Goal: Use online tool/utility: Use online tool/utility

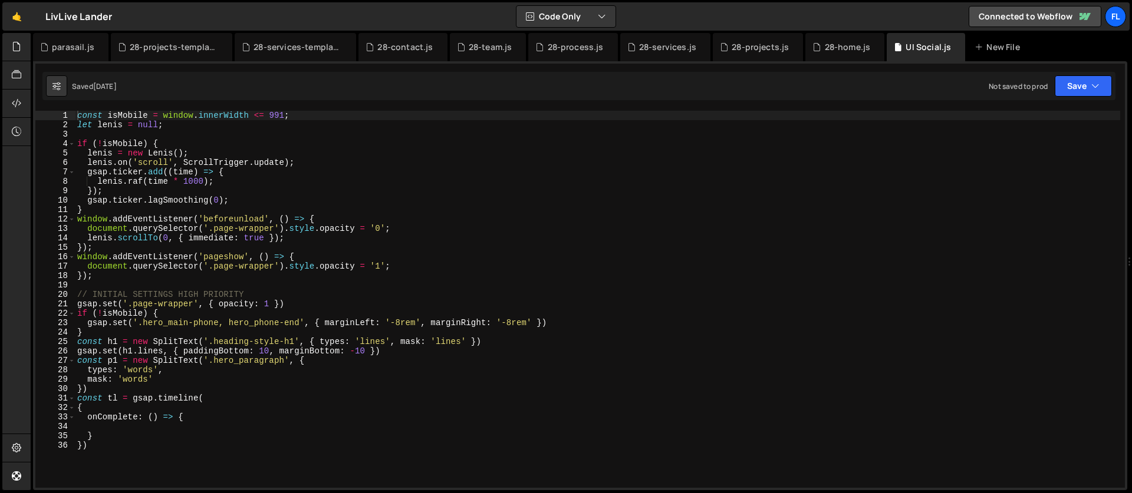
click at [319, 248] on div "const isMobile = window . innerWidth <= 991 ; let [PERSON_NAME] = null ; if ( !…" at bounding box center [597, 282] width 1045 height 342
click at [150, 361] on div "const isMobile = window . innerWidth <= 991 ; let [PERSON_NAME] = null ; if ( !…" at bounding box center [597, 282] width 1045 height 342
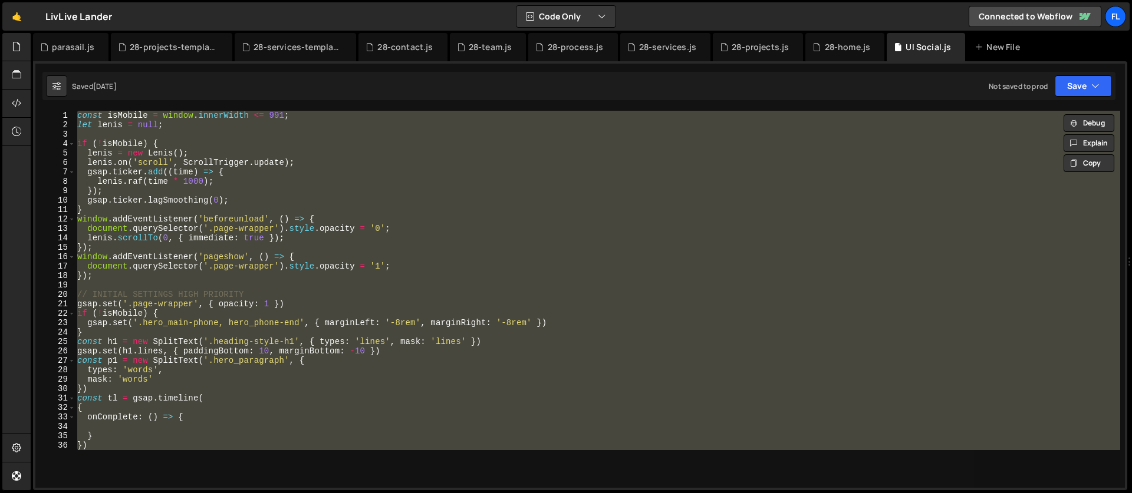
click at [384, 255] on div "const isMobile = window . innerWidth <= 991 ; let [PERSON_NAME] = null ; if ( !…" at bounding box center [597, 299] width 1045 height 377
type textarea "window.addEventListener('pageshow', () => {"
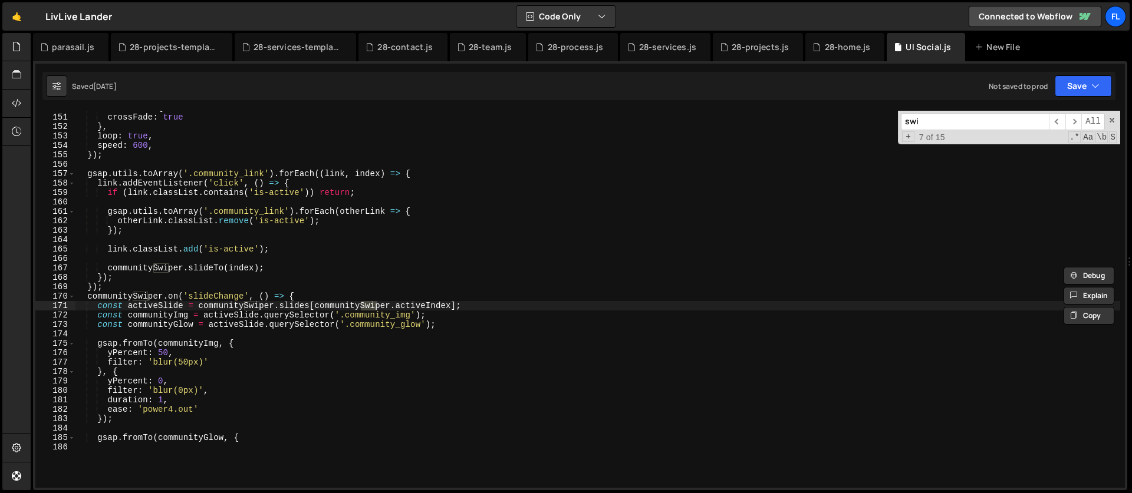
scroll to position [1678, 0]
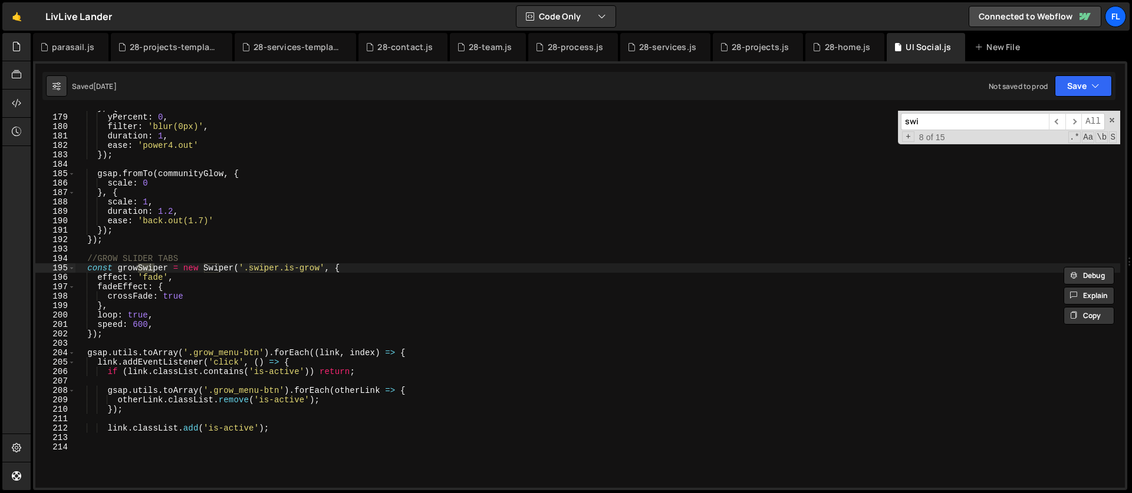
type input "swi"
click at [385, 265] on div "} , { yPercent : 0 , filter : 'blur(0px)' , duration : 1 , ease : 'power4.out' …" at bounding box center [597, 274] width 1045 height 342
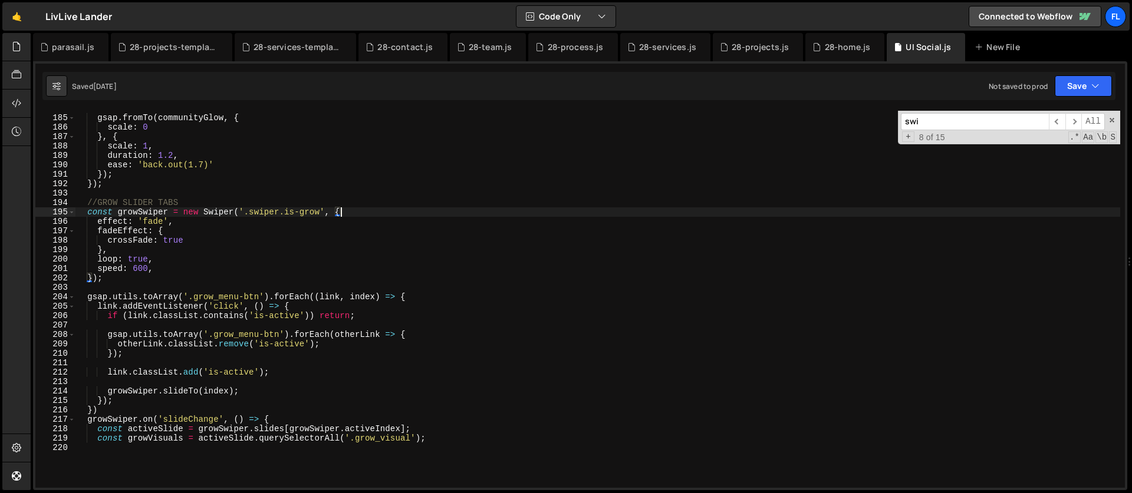
scroll to position [1734, 0]
click at [87, 199] on div "gsap . fromTo ( communityGlow , { scale : 0 } , { scale : 1 , duration : 1.2 , …" at bounding box center [597, 274] width 1045 height 342
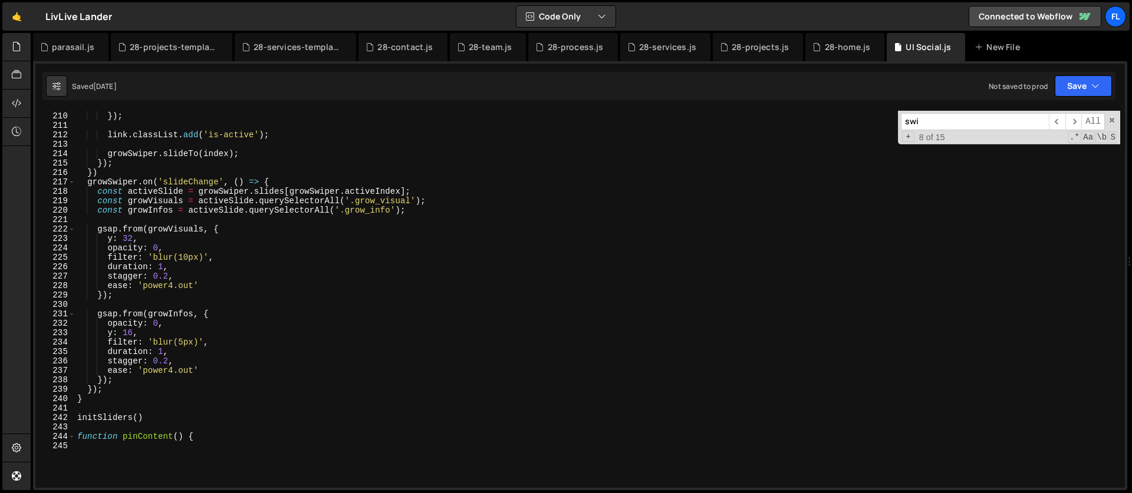
scroll to position [1983, 0]
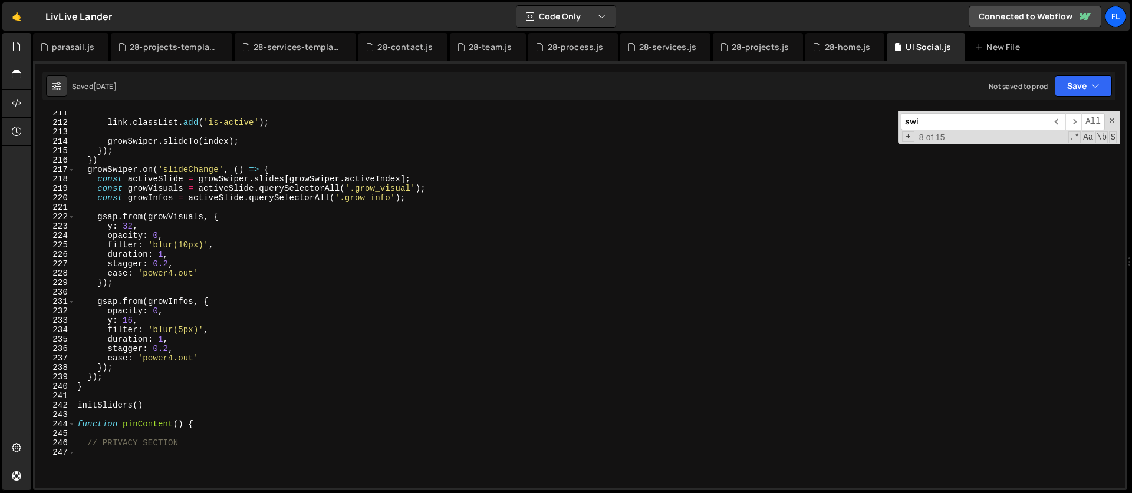
click at [166, 408] on div "link . classList . add ( 'is-active' ) ; growSwiper . slideTo ( index ) ; }) ; …" at bounding box center [597, 279] width 1045 height 342
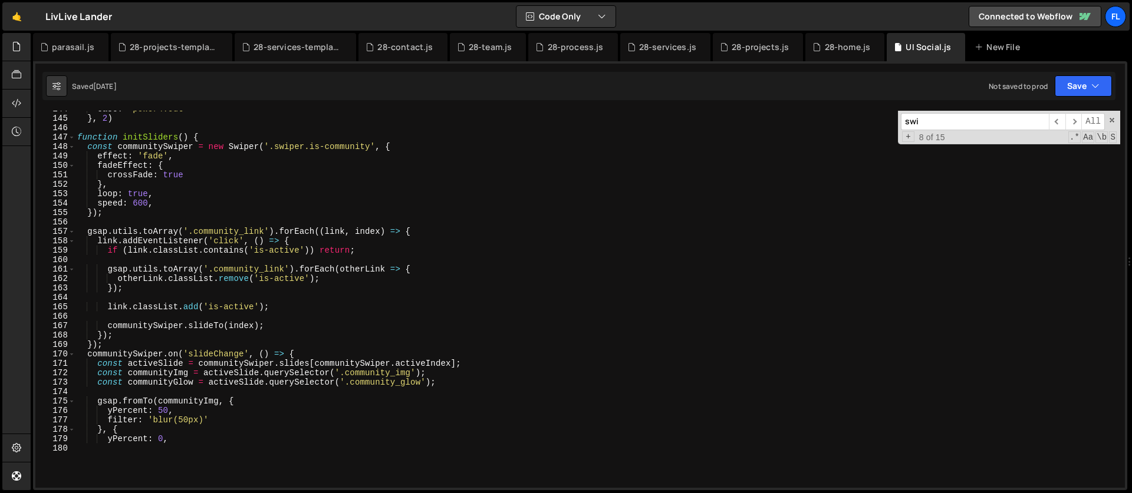
scroll to position [1355, 0]
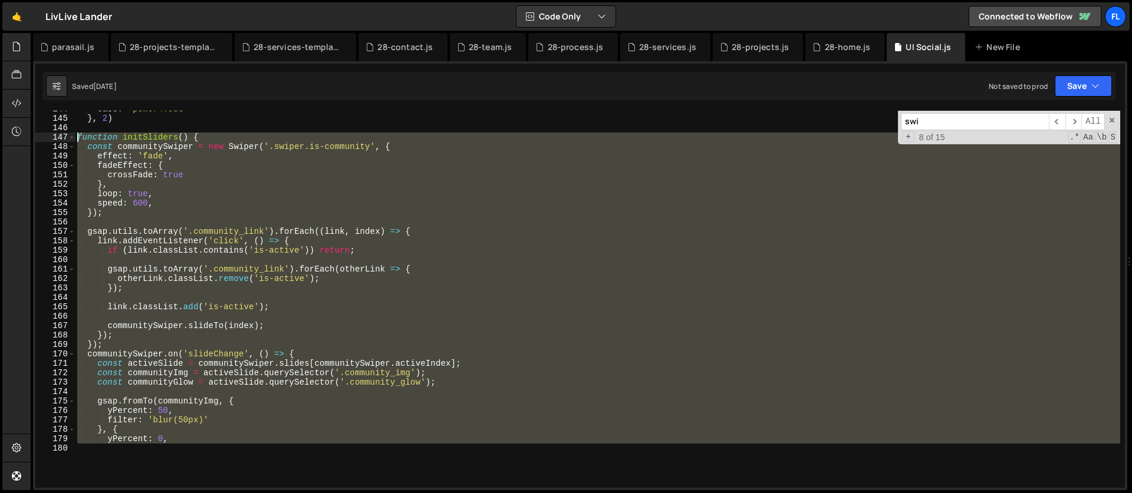
click at [80, 139] on div "ease : 'power4.out' } , 2 ) function initSliders ( ) { const communitySwiper = …" at bounding box center [597, 275] width 1045 height 342
type textarea "function initSliders() { const communitySwiper = new Swiper('.swiper.is-communi…"
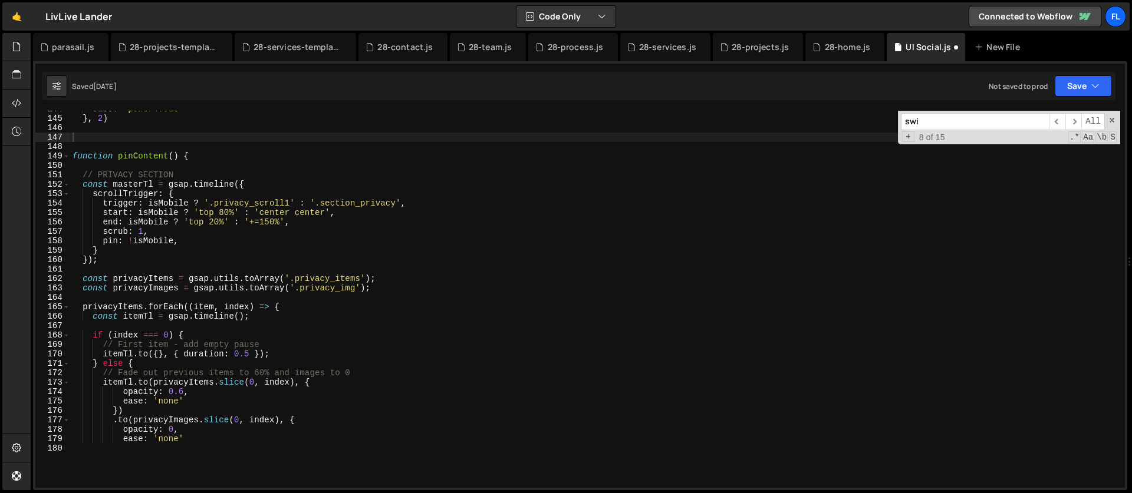
click at [942, 111] on div "swi ​ ​ All Replace All + 8 of 15 .* Aa \b S" at bounding box center [1009, 128] width 222 height 34
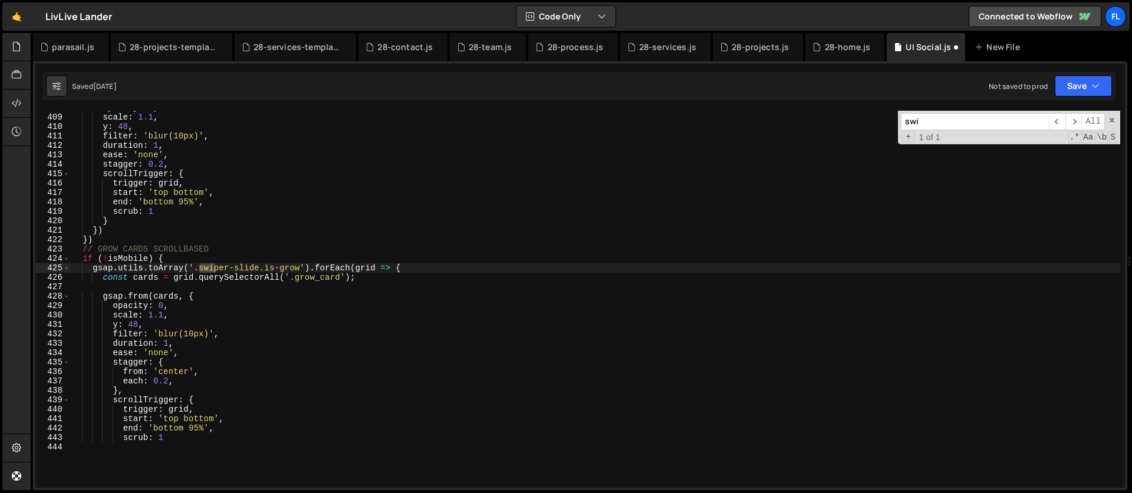
scroll to position [3847, 0]
click at [83, 252] on div "opacity : 0 , scale : 1.1 , y : 48 , filter : 'blur(10px)' , duration : 1 , eas…" at bounding box center [595, 274] width 1050 height 342
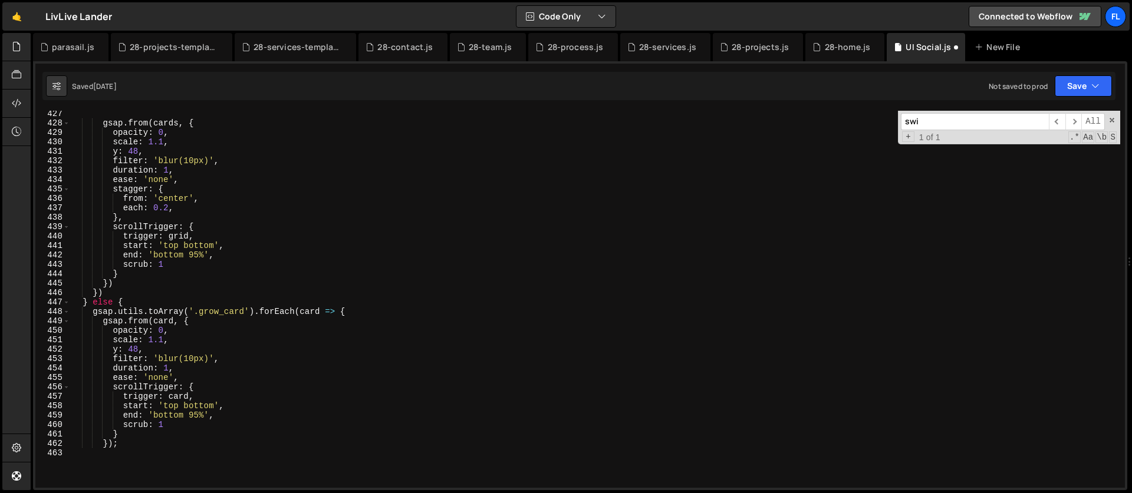
scroll to position [3957, 0]
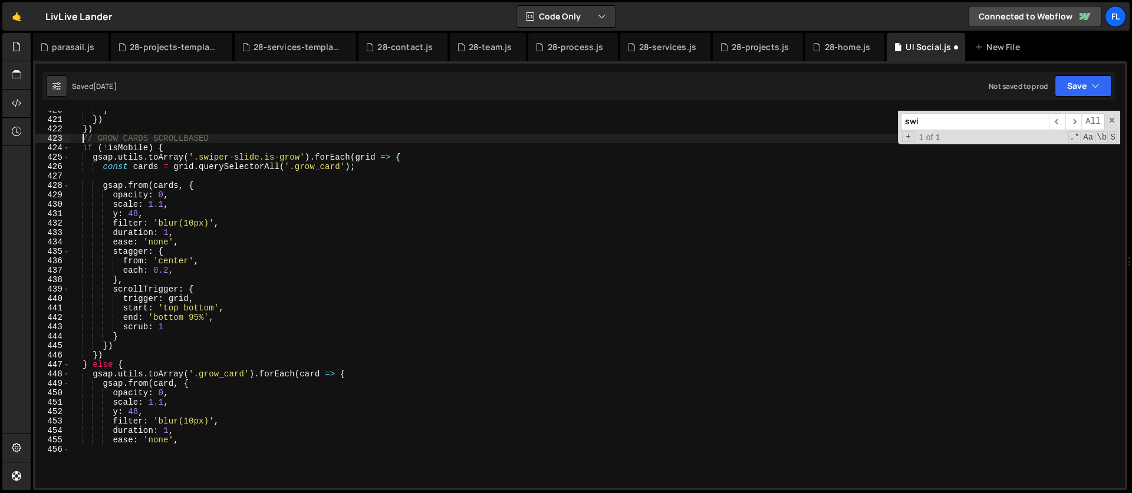
click at [972, 127] on input "swi" at bounding box center [975, 121] width 148 height 17
click at [401, 210] on div "} }) }) // GROW CARDS SCROLLBASED if ( ! isMobile ) { gsap . utils . toArray ( …" at bounding box center [595, 277] width 1050 height 342
type textarea "duration: 1,"
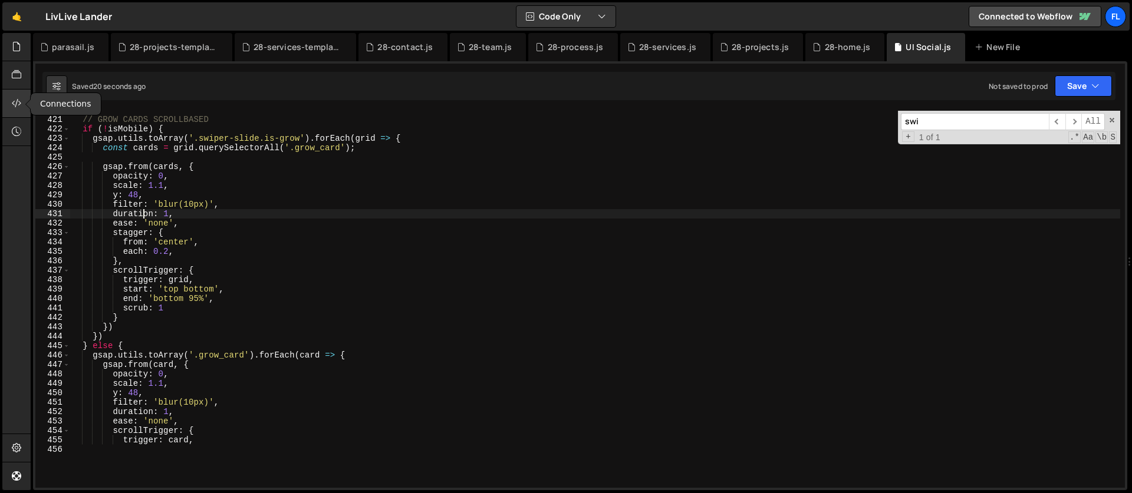
click at [15, 100] on icon at bounding box center [16, 103] width 9 height 13
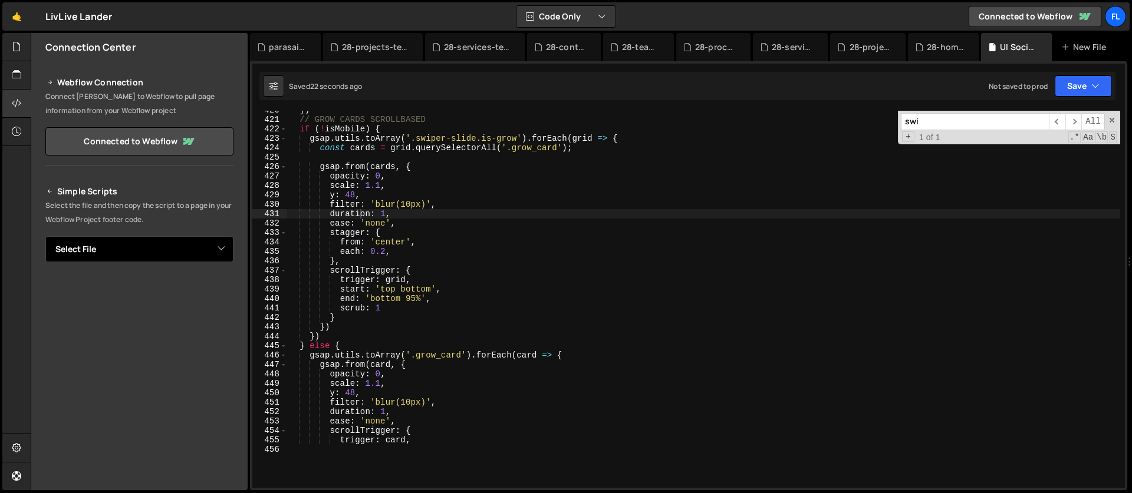
click at [91, 246] on select "Select File 28-contact.js 28-home.js 28-process.js 28-projects.js 28-projects-t…" at bounding box center [139, 249] width 188 height 26
select select "47428"
click at [45, 236] on select "Select File 28-contact.js 28-home.js 28-process.js 28-projects.js 28-projects-t…" at bounding box center [139, 249] width 188 height 26
click at [183, 294] on button "Copy" at bounding box center [197, 289] width 40 height 25
click at [386, 303] on div "}) // GROW CARDS SCROLLBASED if ( ! isMobile ) { gsap . utils . toArray ( '.swi…" at bounding box center [703, 277] width 833 height 342
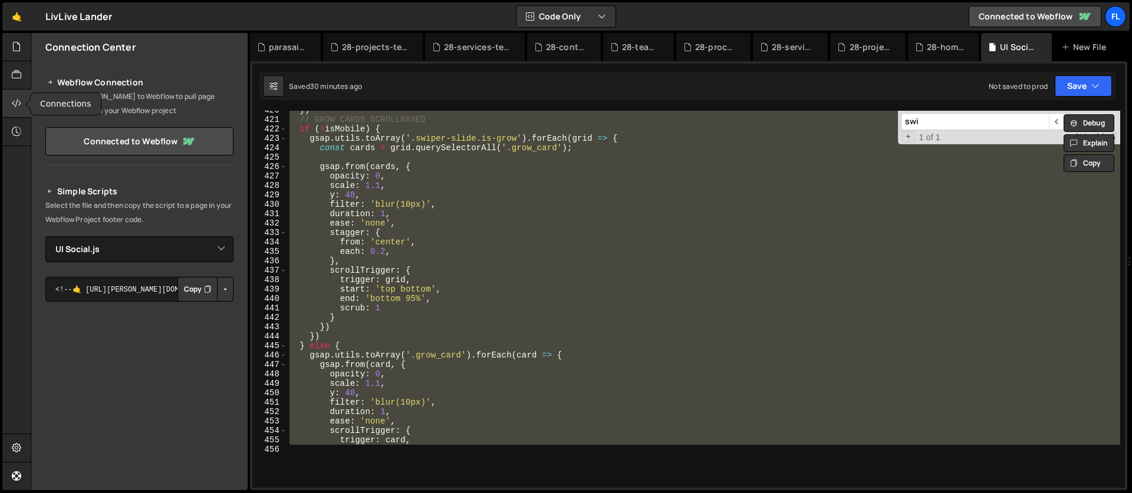
click at [20, 101] on icon at bounding box center [16, 103] width 9 height 13
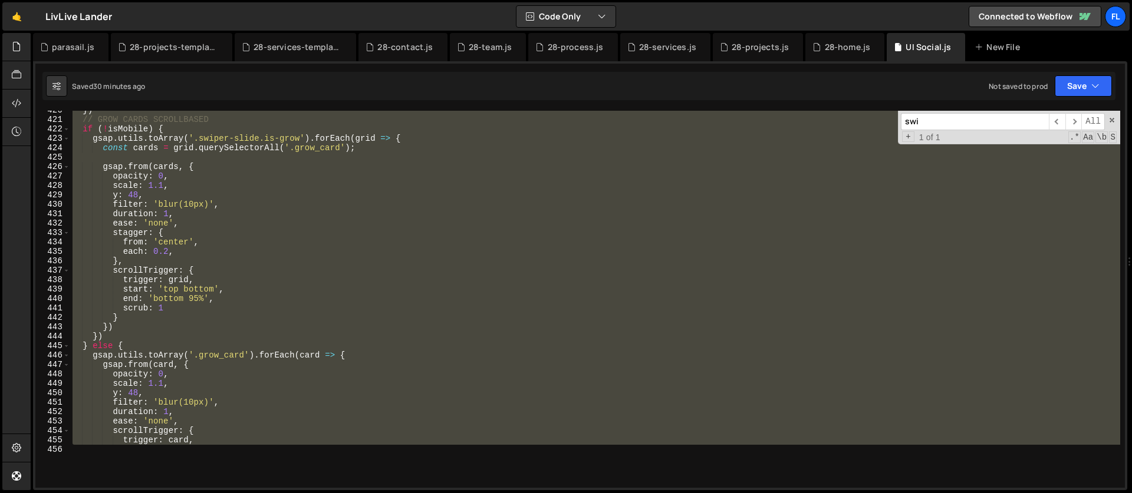
click at [153, 264] on div "}) // GROW CARDS SCROLLBASED if ( ! isMobile ) { gsap . utils . toArray ( '.swi…" at bounding box center [595, 299] width 1050 height 377
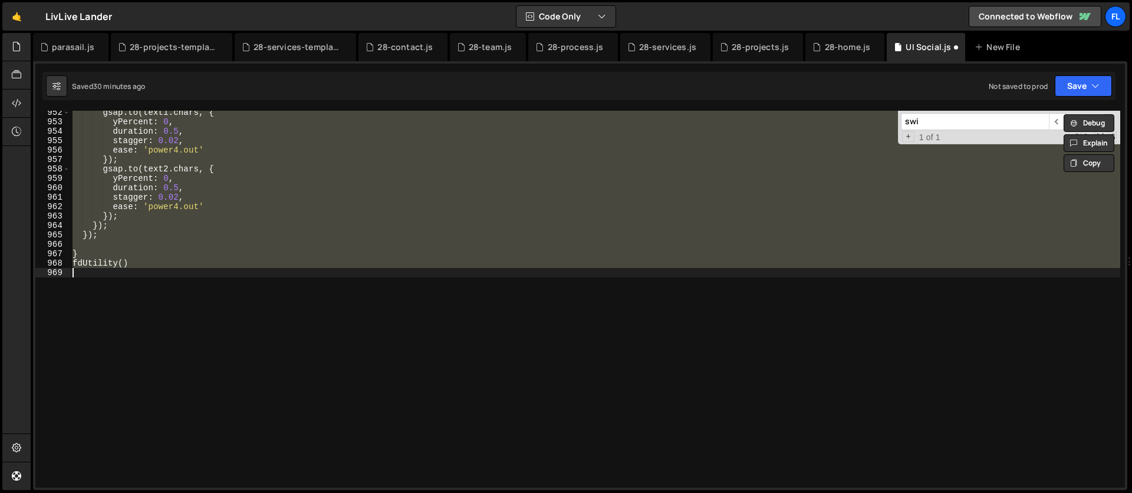
scroll to position [2112, 0]
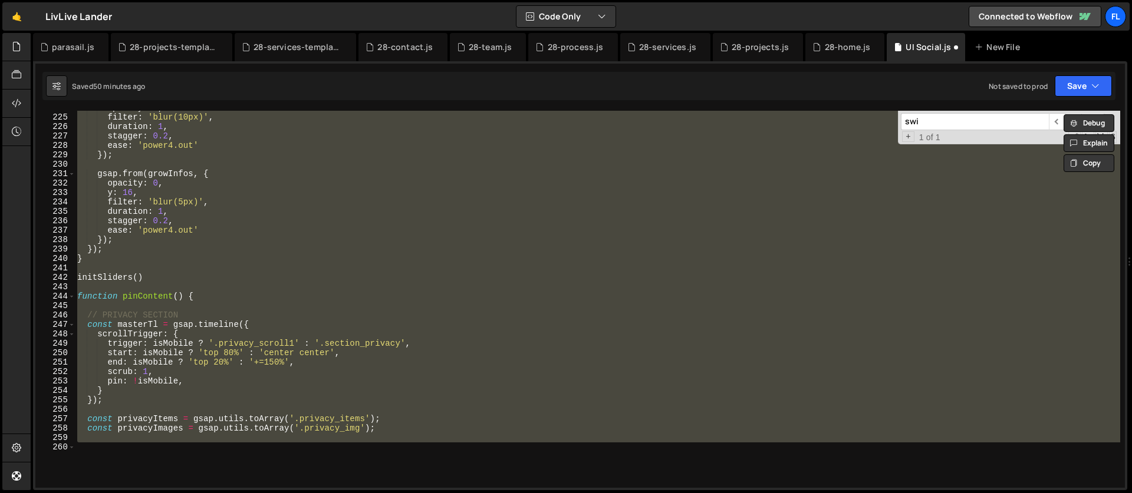
click at [443, 147] on div "opacity : 0 , filter : 'blur(10px)' , duration : 1 , stagger : 0.2 , ease : 'po…" at bounding box center [597, 299] width 1045 height 377
type textarea "ease: 'power4.out'"
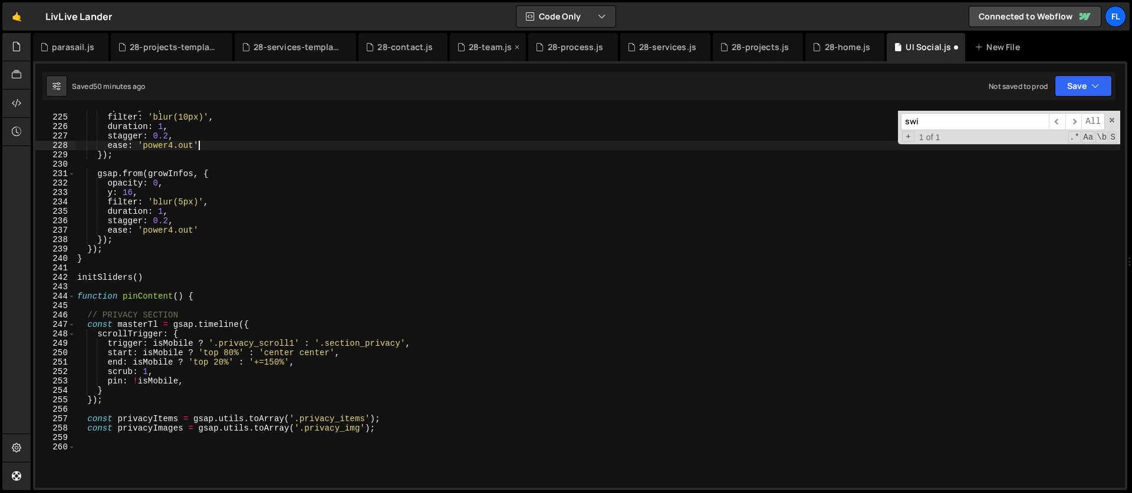
click at [481, 49] on div "28-team.js" at bounding box center [491, 47] width 44 height 12
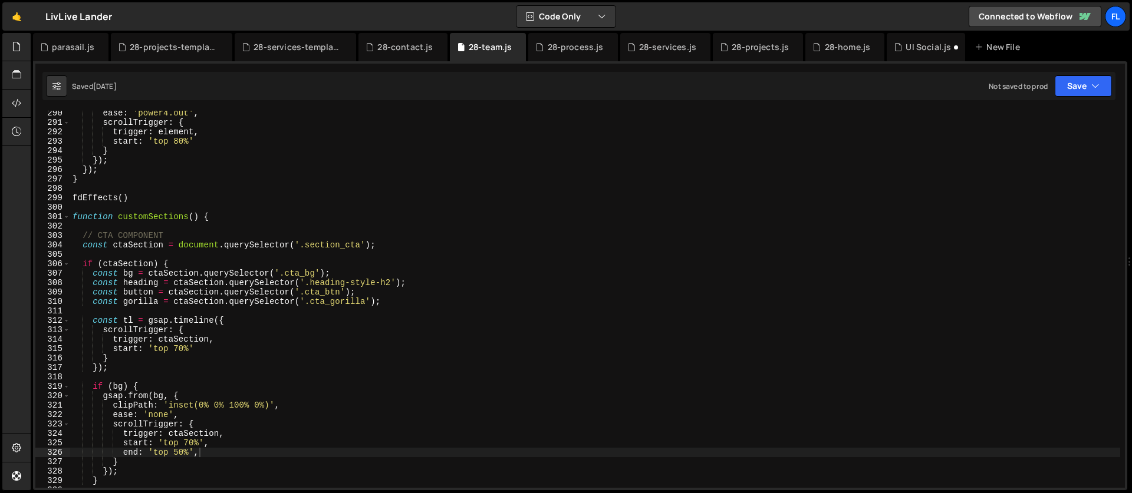
scroll to position [2728, 0]
type textarea "// CTA COMPONENT"
click at [337, 236] on div "ease : 'power4.out' , scrollTrigger : { trigger : element , start : 'top 80%' }…" at bounding box center [595, 306] width 1050 height 396
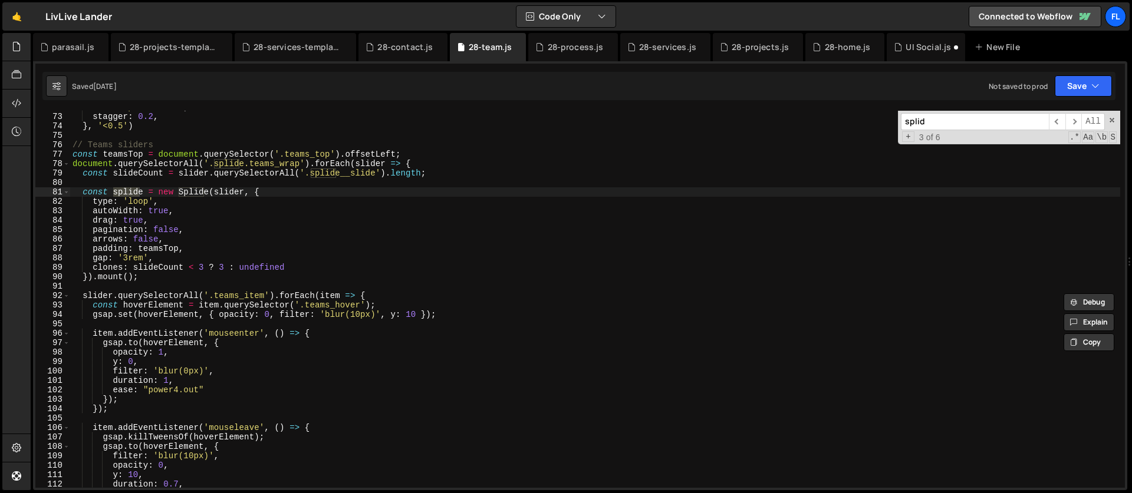
scroll to position [678, 0]
type input "splid"
click at [185, 248] on div "ease : 'power4.out' , stagger : 0.2 , } , '<0.5' ) // Teams sliders const teams…" at bounding box center [595, 301] width 1050 height 396
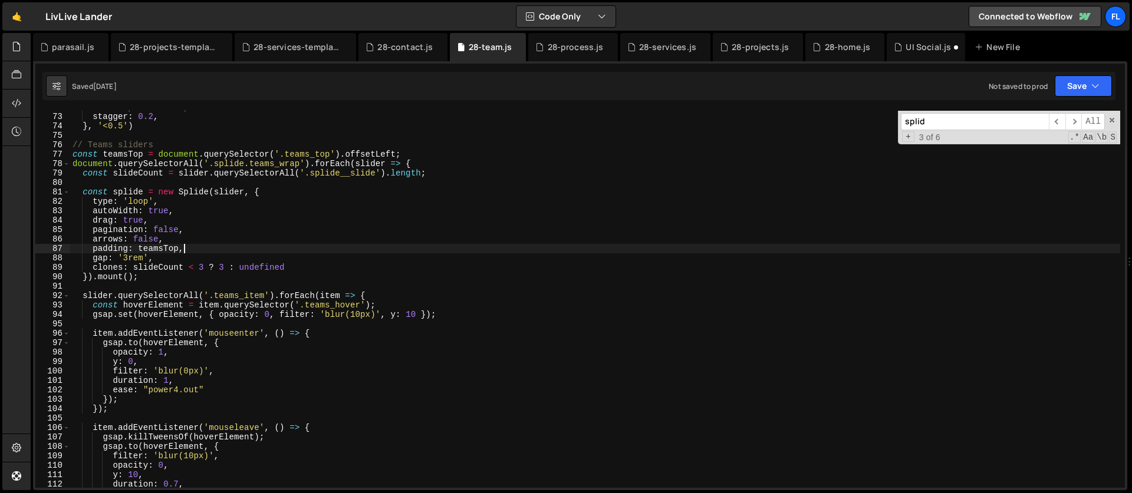
click at [215, 252] on div "ease : 'power4.out' , stagger : 0.2 , } , '<0.5' ) // Teams sliders const teams…" at bounding box center [595, 301] width 1050 height 396
click at [174, 229] on div "ease : 'power4.out' , stagger : 0.2 , } , '<0.5' ) // Teams sliders const teams…" at bounding box center [595, 301] width 1050 height 396
drag, startPoint x: 174, startPoint y: 229, endPoint x: 175, endPoint y: 241, distance: 11.3
click at [174, 232] on div "ease : 'power4.out' , stagger : 0.2 , } , '<0.5' ) // Teams sliders const teams…" at bounding box center [595, 301] width 1050 height 396
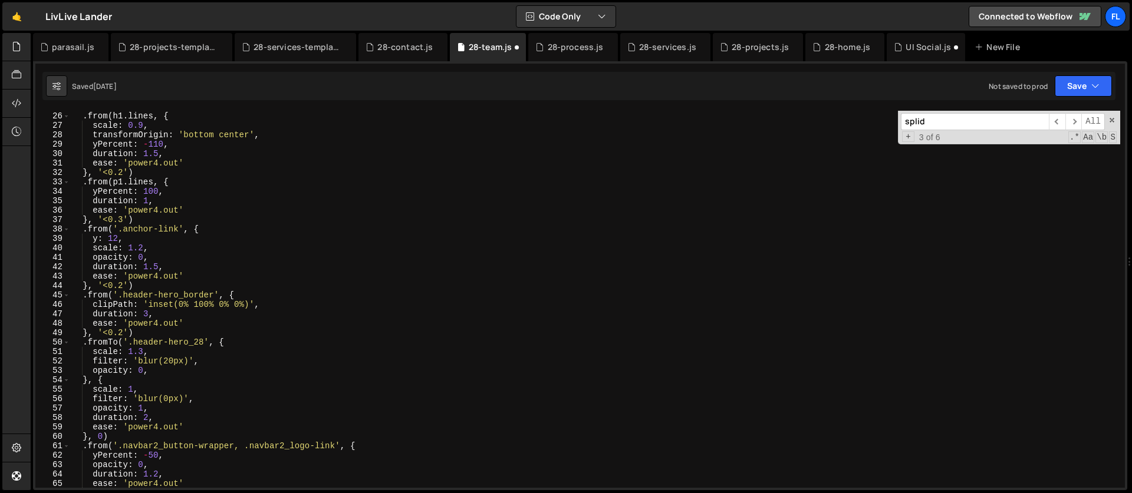
scroll to position [0, 0]
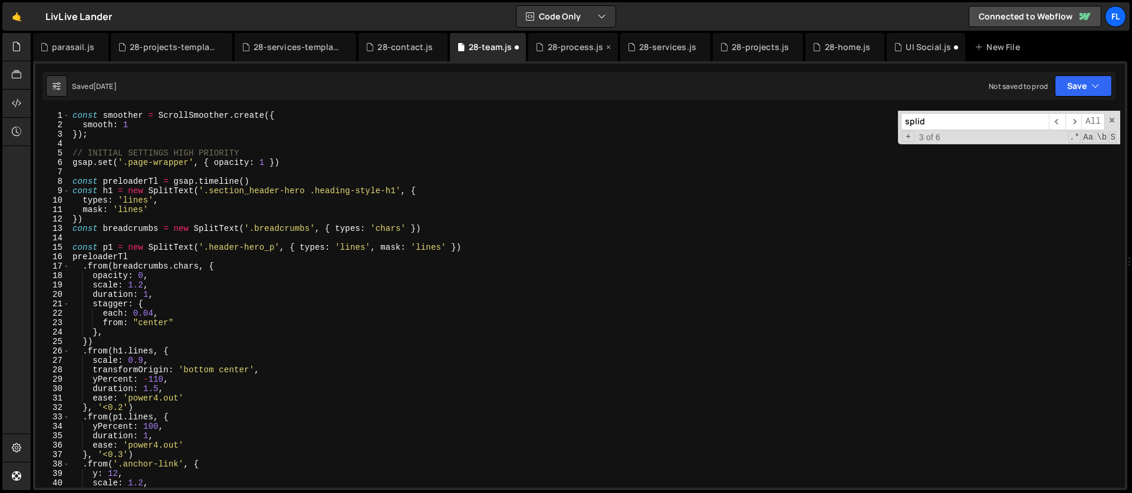
type textarea "pagination: isMobile,"
click at [561, 44] on div "28-process.js" at bounding box center [576, 47] width 56 height 12
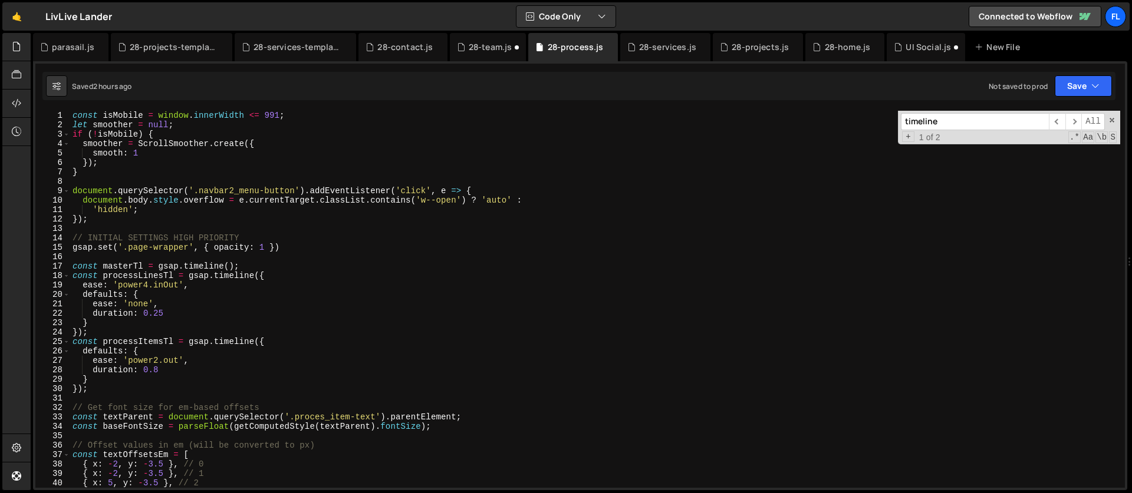
scroll to position [0, 1]
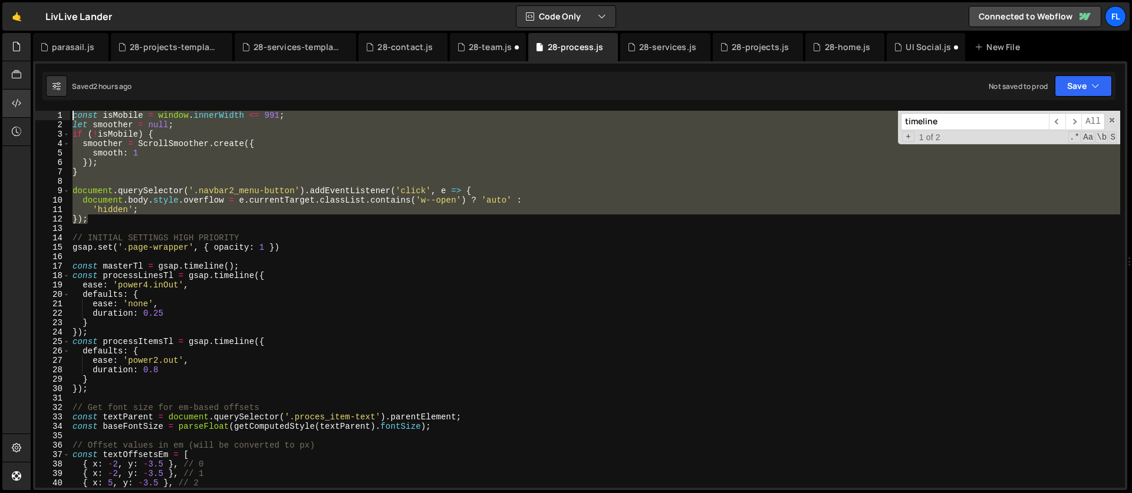
drag, startPoint x: 97, startPoint y: 220, endPoint x: 27, endPoint y: 97, distance: 141.3
click at [27, 100] on div "Hold on a sec... Are you certain you wish to leave this page? Any changes you'v…" at bounding box center [566, 246] width 1132 height 493
type textarea "const isMobile = window.innerWidth <= 991; let smoother = null;"
click at [382, 45] on div "28-contact.js" at bounding box center [404, 47] width 55 height 12
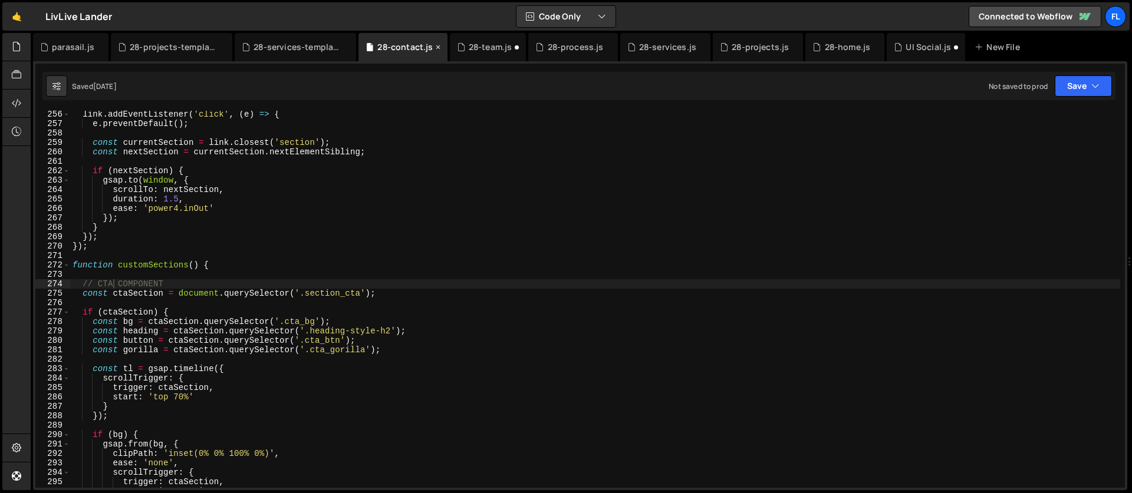
scroll to position [2406, 0]
click at [480, 44] on div "28-team.js" at bounding box center [491, 47] width 44 height 12
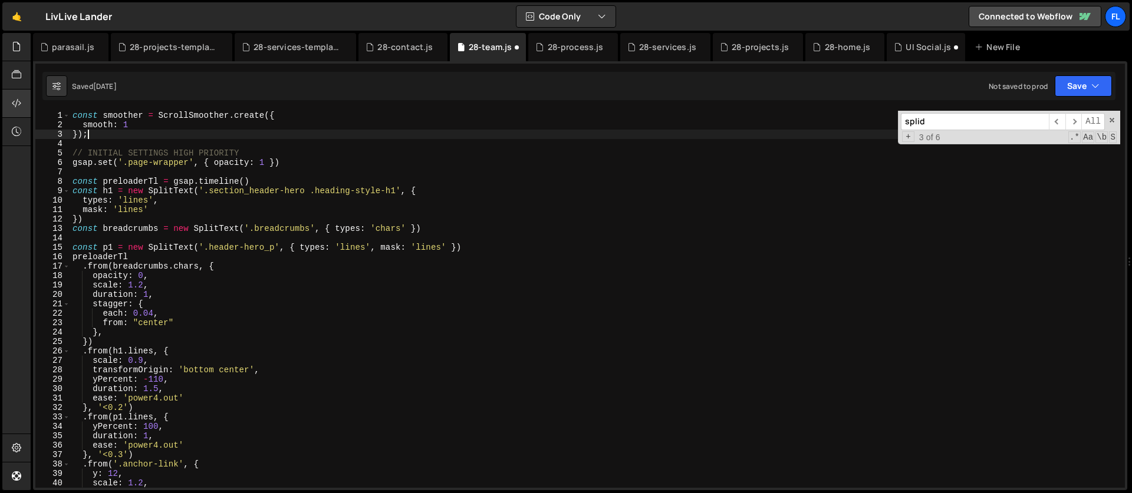
scroll to position [0, 1]
drag, startPoint x: 94, startPoint y: 136, endPoint x: 15, endPoint y: 91, distance: 91.6
click at [15, 91] on div "Hold on a sec... Are you certain you wish to leave this page? Any changes you'v…" at bounding box center [566, 246] width 1132 height 493
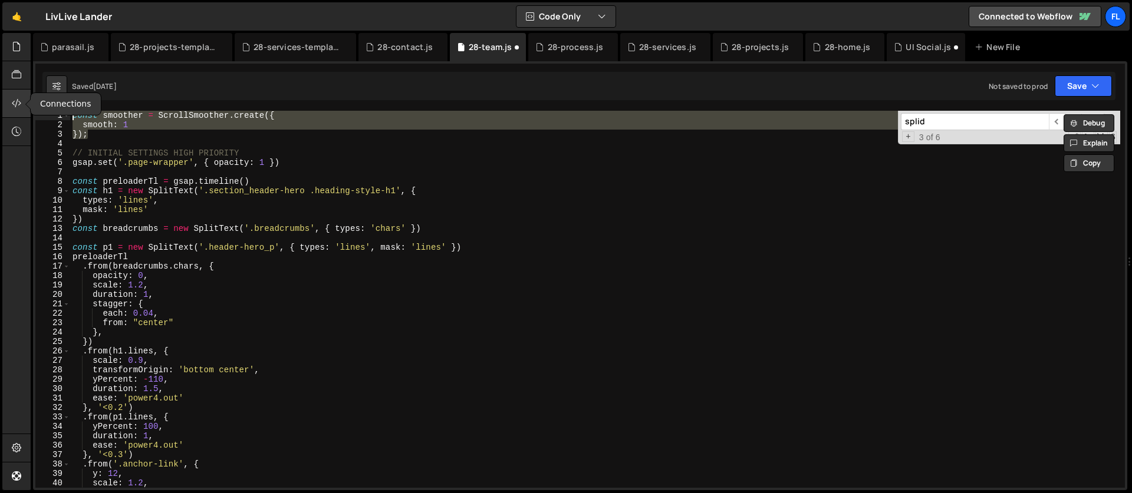
paste textarea "});"
type textarea "});"
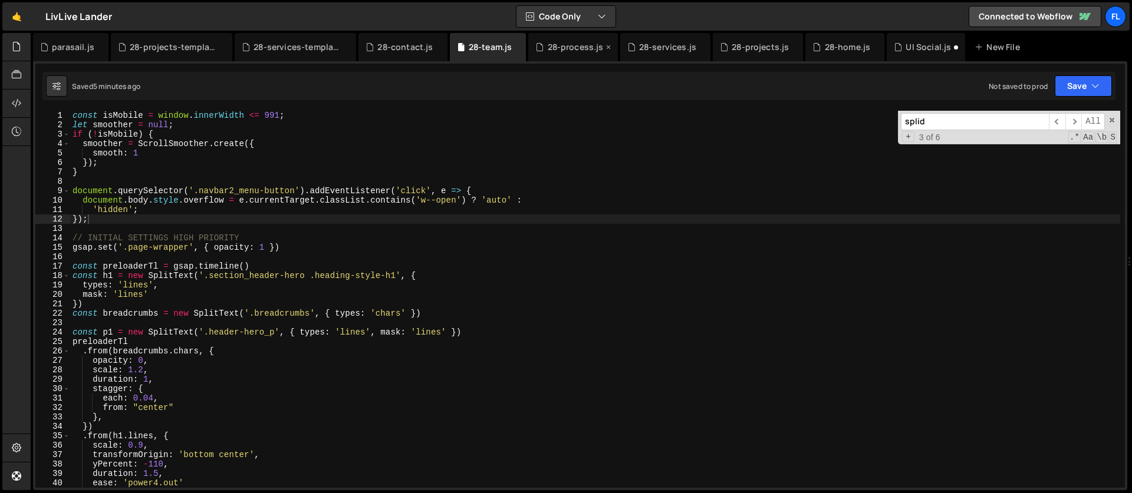
click at [552, 45] on div "28-process.js" at bounding box center [576, 47] width 56 height 12
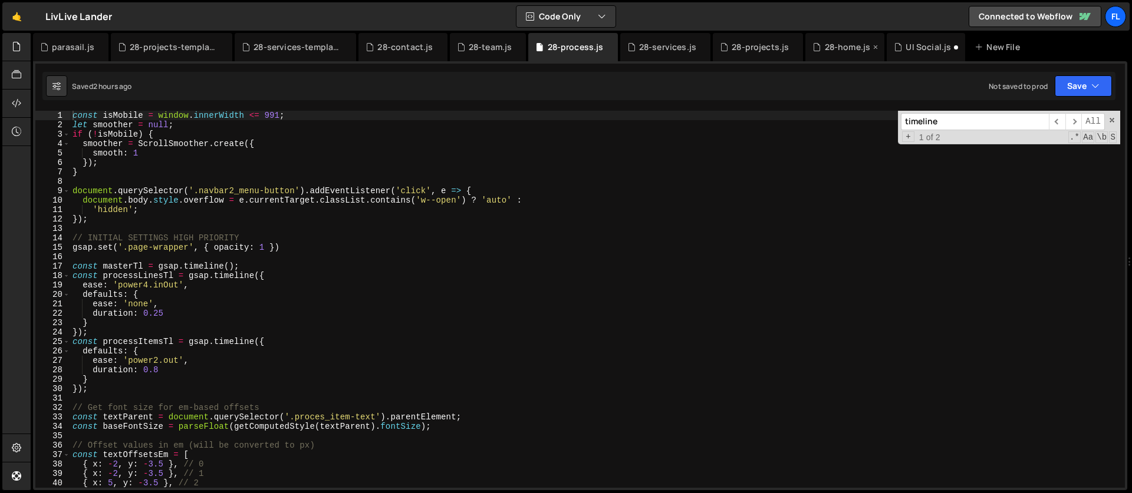
click at [835, 45] on div "28-home.js" at bounding box center [848, 47] width 46 height 12
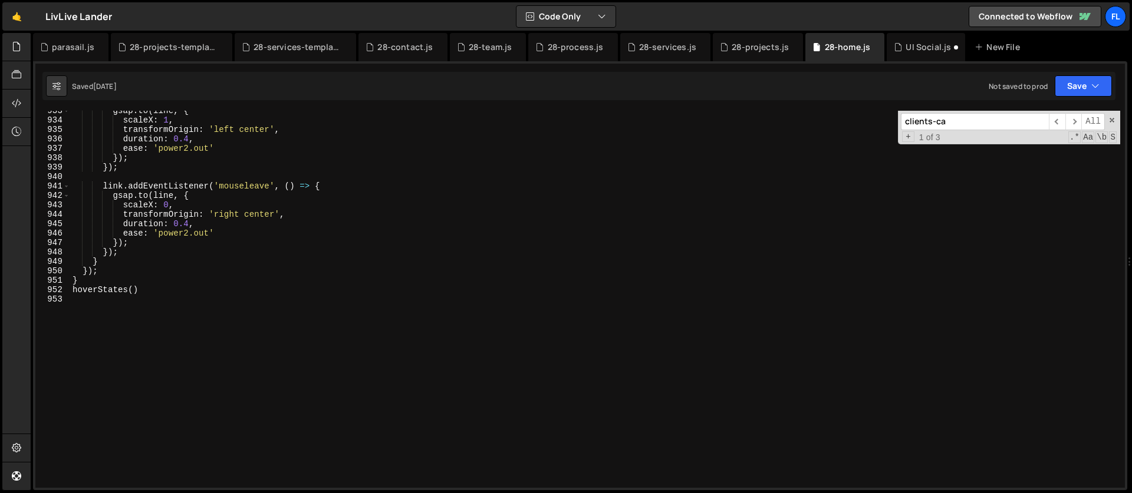
drag, startPoint x: 957, startPoint y: 121, endPoint x: 888, endPoint y: 124, distance: 68.5
click at [888, 124] on div "gsap . to ( line , { scaleX : 1 , transformOrigin : 'left center' , duration : …" at bounding box center [595, 299] width 1050 height 377
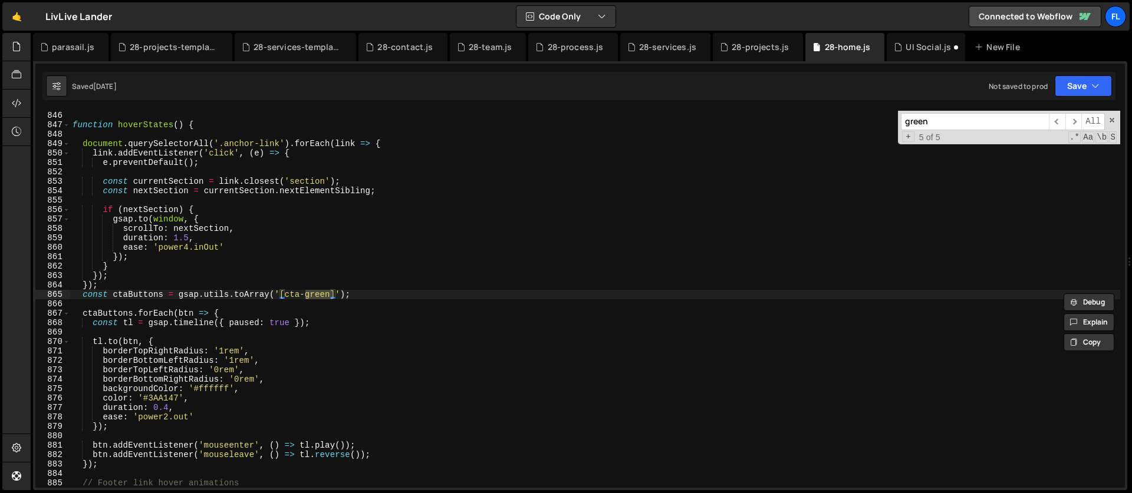
scroll to position [57, 0]
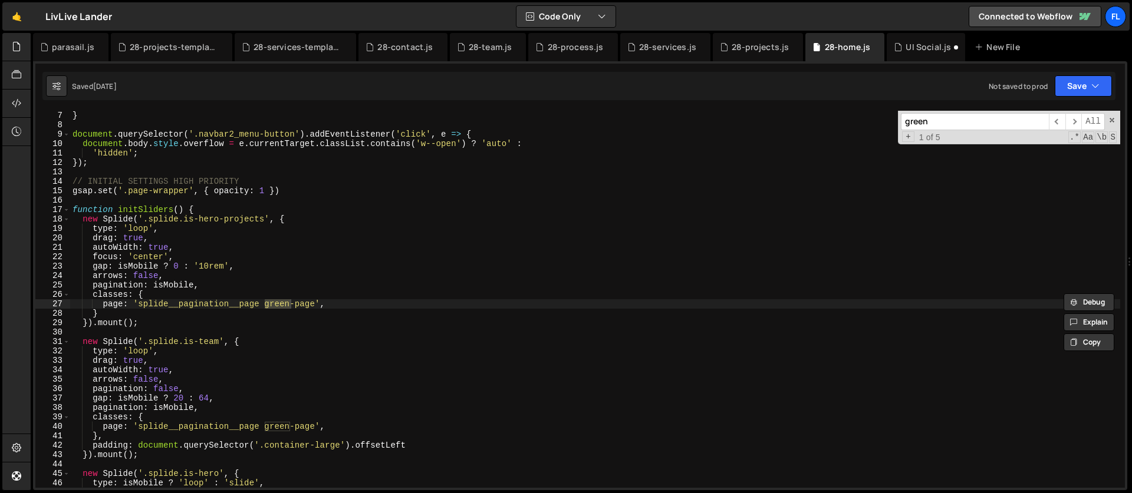
type input "green"
click at [148, 294] on div "} document . querySelector ( '.navbar2_menu-button' ) . addEventListener ( 'cli…" at bounding box center [595, 309] width 1050 height 396
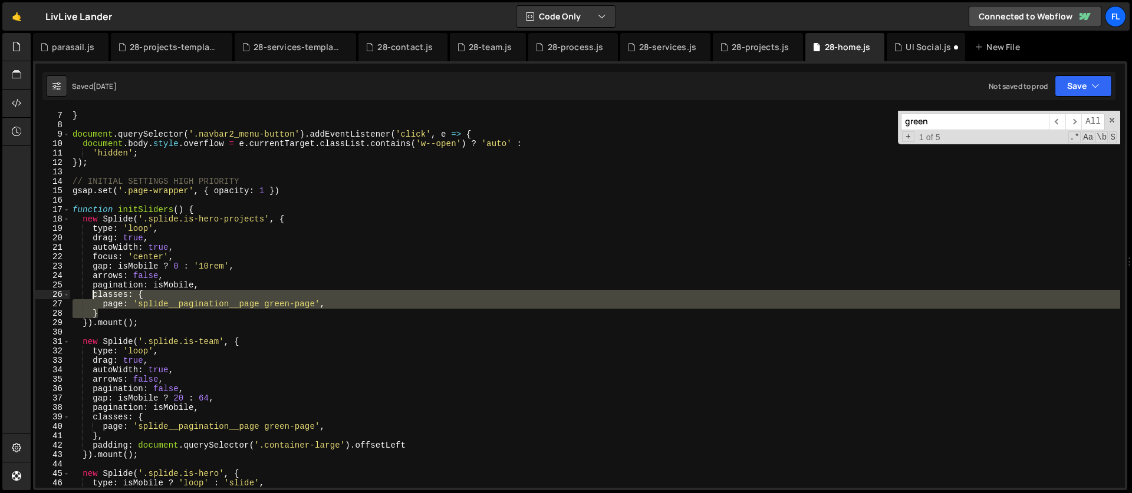
drag, startPoint x: 103, startPoint y: 311, endPoint x: 91, endPoint y: 295, distance: 19.8
click at [91, 295] on div "} document . querySelector ( '.navbar2_menu-button' ) . addEventListener ( 'cli…" at bounding box center [595, 309] width 1050 height 396
type textarea "classes: { page: 'splide__pagination__page green-page',"
click at [476, 41] on div "28-team.js" at bounding box center [491, 47] width 44 height 12
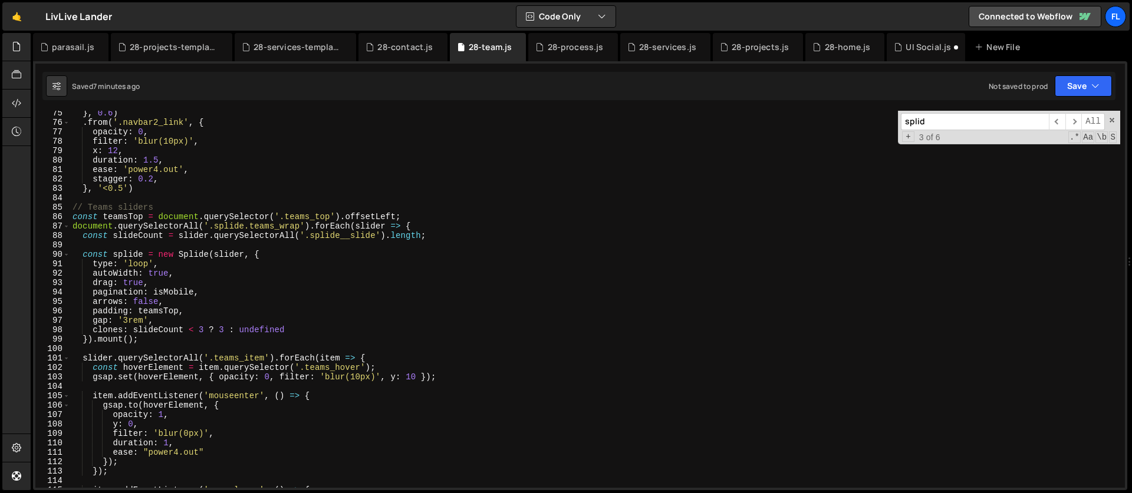
scroll to position [710, 0]
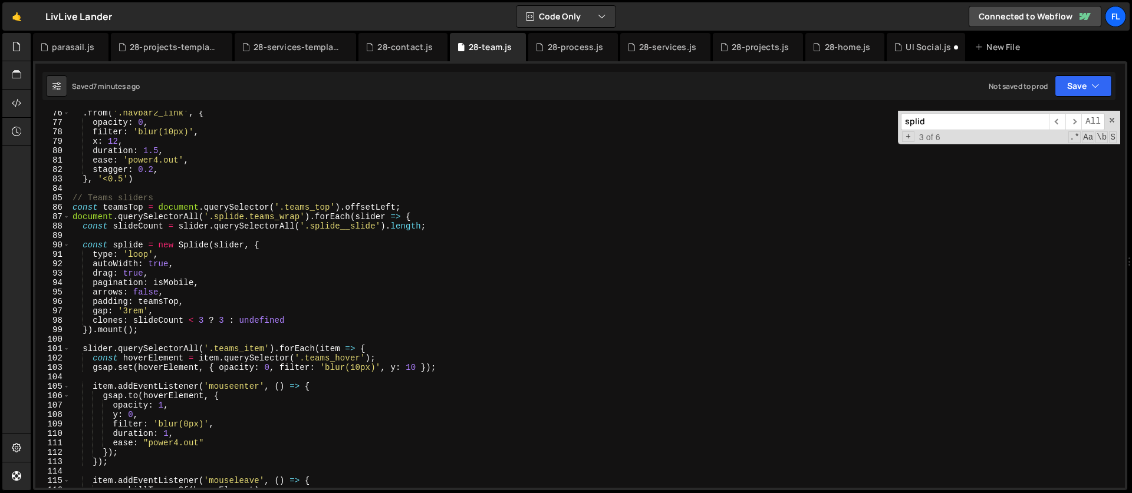
click at [213, 307] on div ". from ( '.navbar2_link' , { opacity : 0 , filter : 'blur(10px)' , x : 12 , dur…" at bounding box center [595, 306] width 1050 height 396
click at [309, 258] on div ". from ( '.navbar2_link' , { opacity : 0 , filter : 'blur(10px)' , x : 12 , dur…" at bounding box center [595, 306] width 1050 height 396
click at [298, 249] on div ". from ( '.navbar2_link' , { opacity : 0 , filter : 'blur(10px)' , x : 12 , dur…" at bounding box center [595, 306] width 1050 height 396
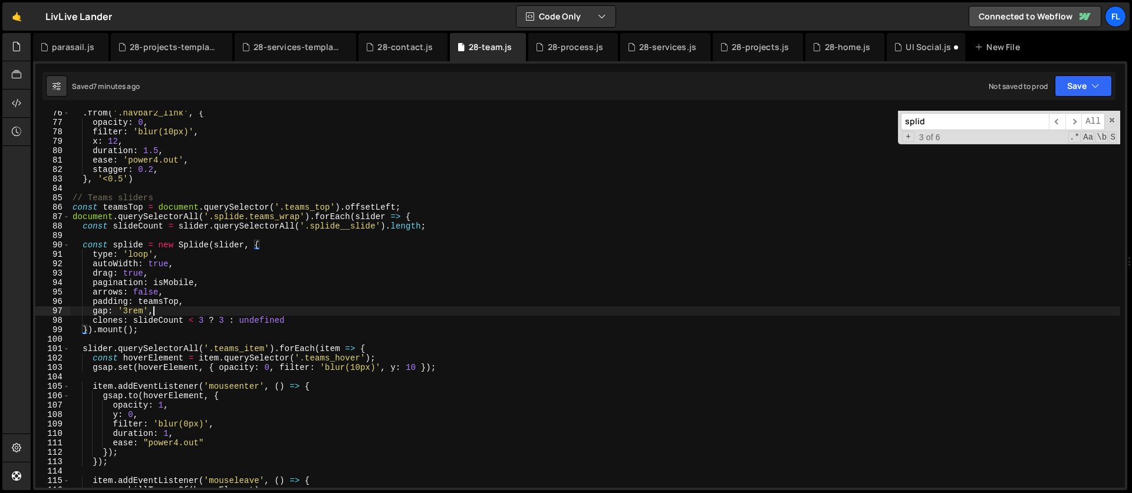
click at [225, 309] on div ". from ( '.navbar2_link' , { opacity : 0 , filter : 'blur(10px)' , x : 12 , dur…" at bounding box center [595, 306] width 1050 height 396
type textarea "gap: '3rem',"
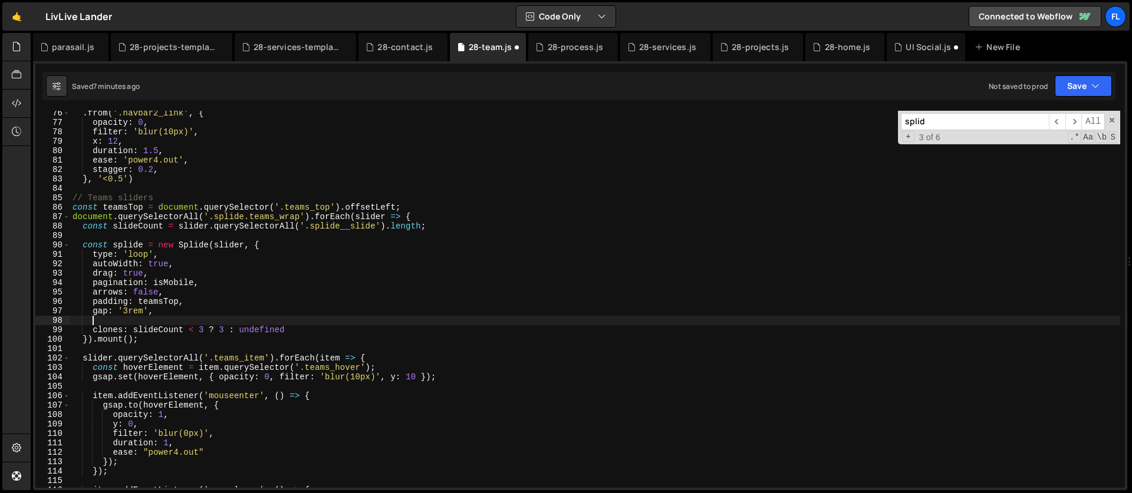
paste textarea "}"
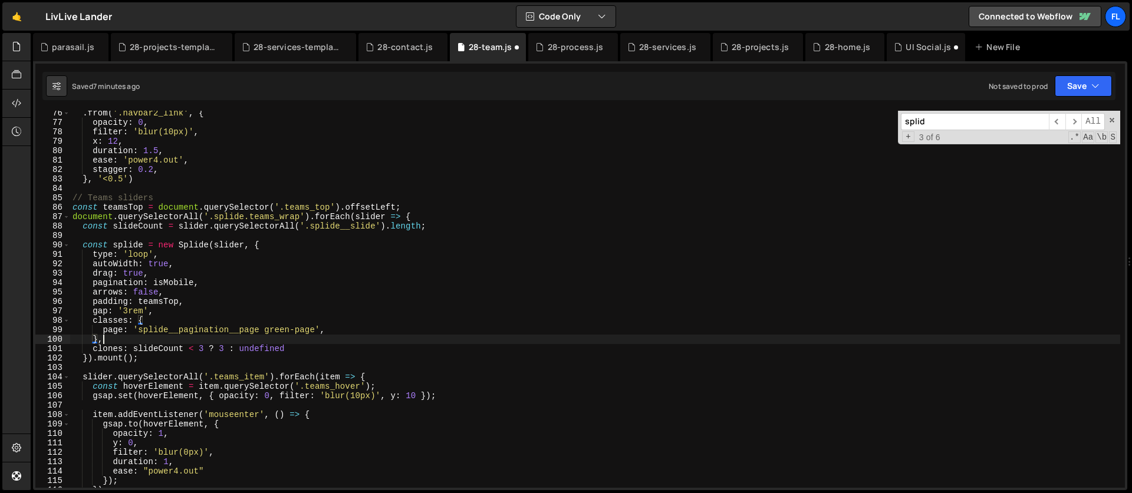
scroll to position [0, 1]
click at [249, 331] on div ". from ( '.navbar2_link' , { opacity : 0 , filter : 'blur(10px)' , x : 12 , dur…" at bounding box center [595, 306] width 1050 height 396
type textarea "page: 'splide__pagination__page green-page',"
click at [625, 185] on div ". from ( '.navbar2_link' , { opacity : 0 , filter : 'blur(10px)' , x : 12 , dur…" at bounding box center [595, 306] width 1050 height 396
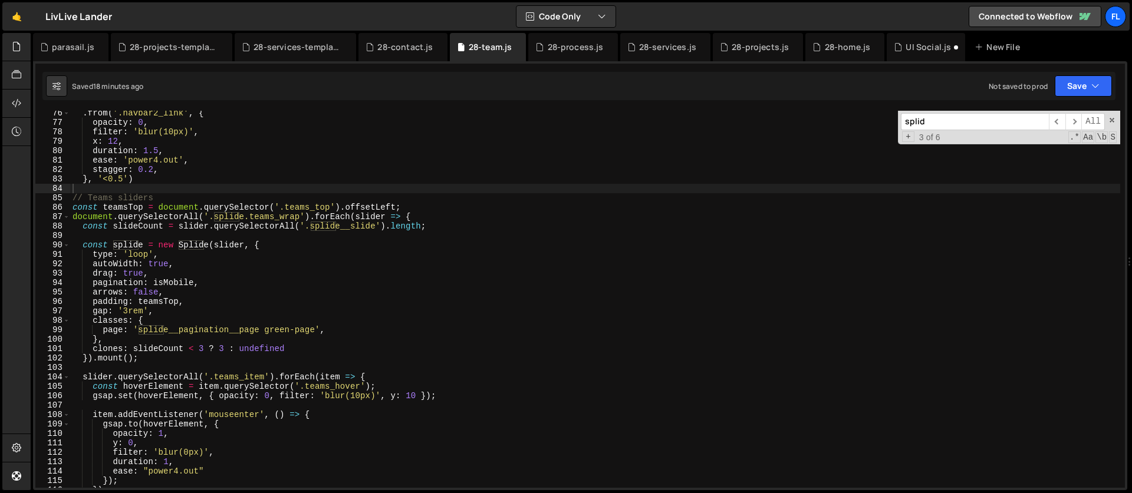
drag, startPoint x: 936, startPoint y: 124, endPoint x: 813, endPoint y: 114, distance: 123.1
click at [813, 114] on div ". from ( '.navbar2_link' , { opacity : 0 , filter : 'blur(10px)' , x : 12 , dur…" at bounding box center [595, 299] width 1050 height 377
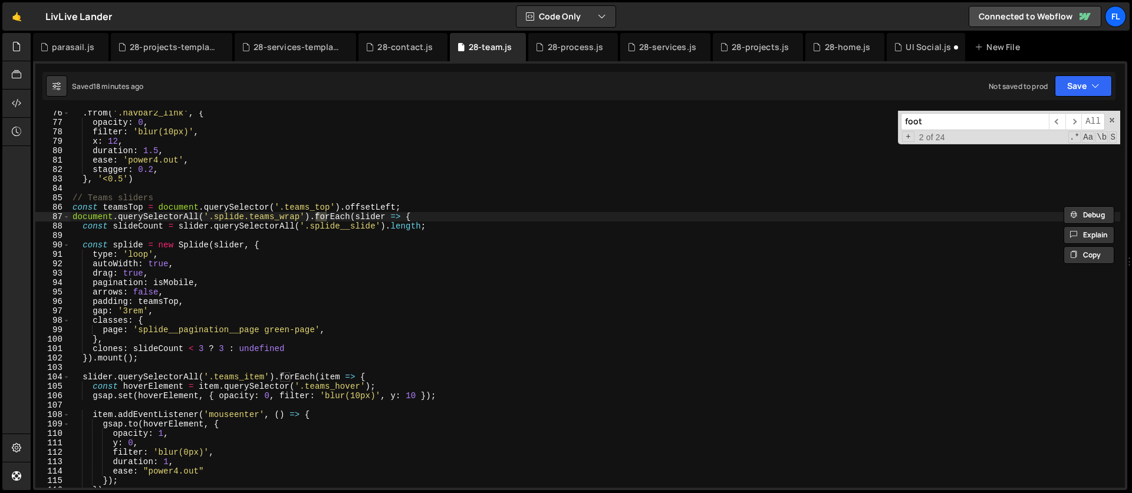
scroll to position [1311, 0]
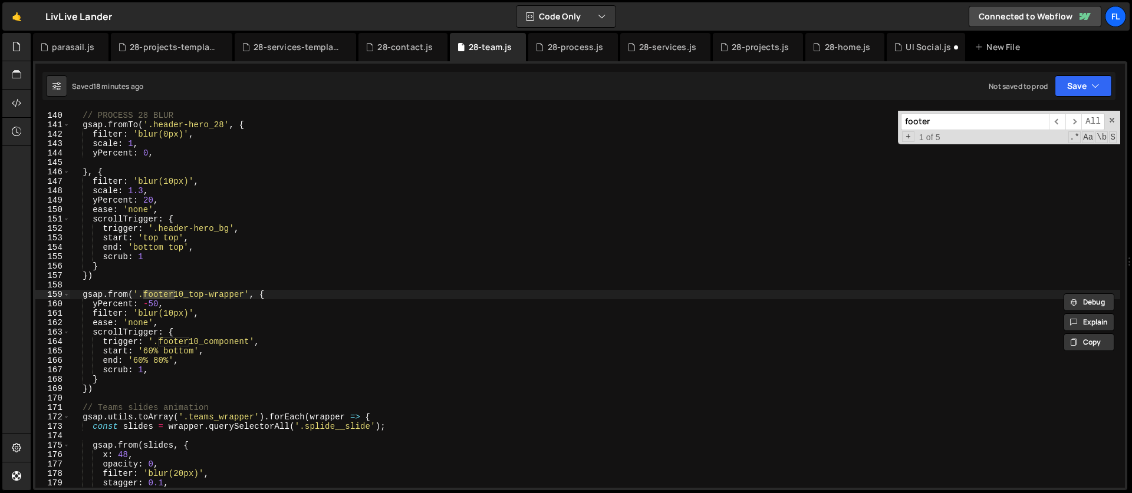
type input "footer"
click at [168, 289] on div "// PROCESS 28 BLUR gsap . fromTo ( '.header-hero_28' , { filter : 'blur(0px)' ,…" at bounding box center [595, 309] width 1050 height 396
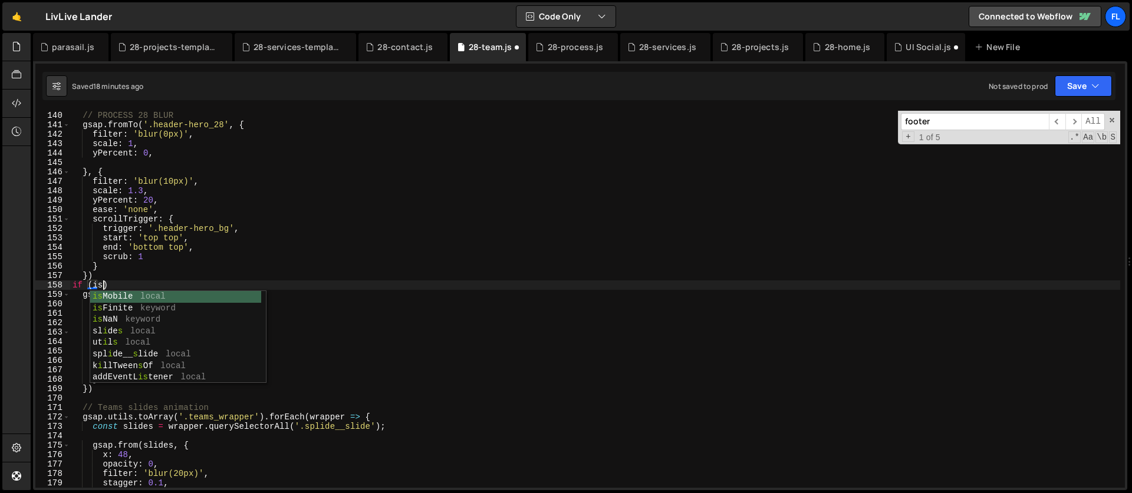
scroll to position [0, 2]
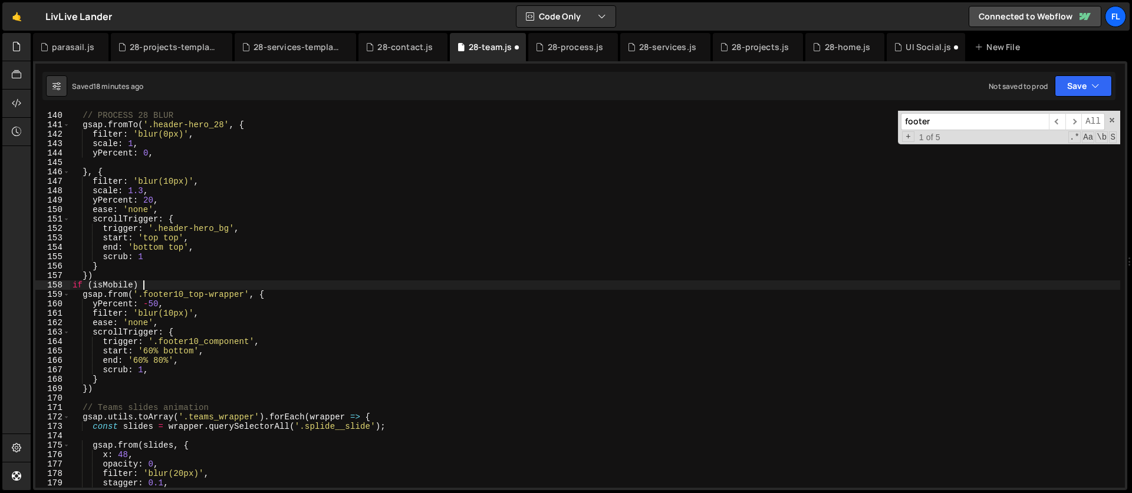
type textarea "if (isMobile) {"
click at [77, 397] on div "// PROCESS 28 BLUR gsap . fromTo ( '.header-hero_28' , { filter : 'blur(0px)' ,…" at bounding box center [595, 309] width 1050 height 396
click at [283, 364] on div "// PROCESS 28 BLUR gsap . fromTo ( '.header-hero_28' , { filter : 'blur(0px)' ,…" at bounding box center [595, 309] width 1050 height 396
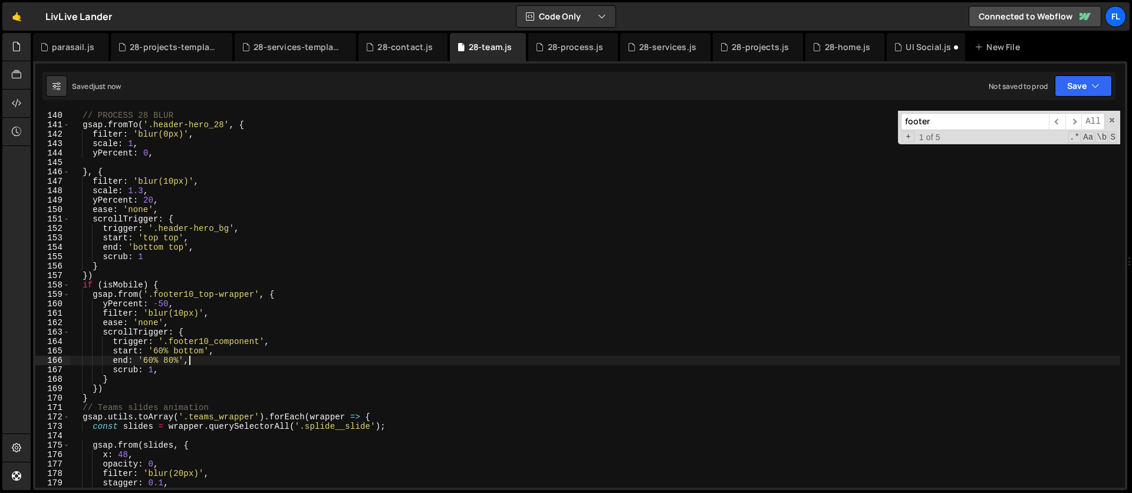
type textarea "end: '60% 80%',"
